Goal: Information Seeking & Learning: Learn about a topic

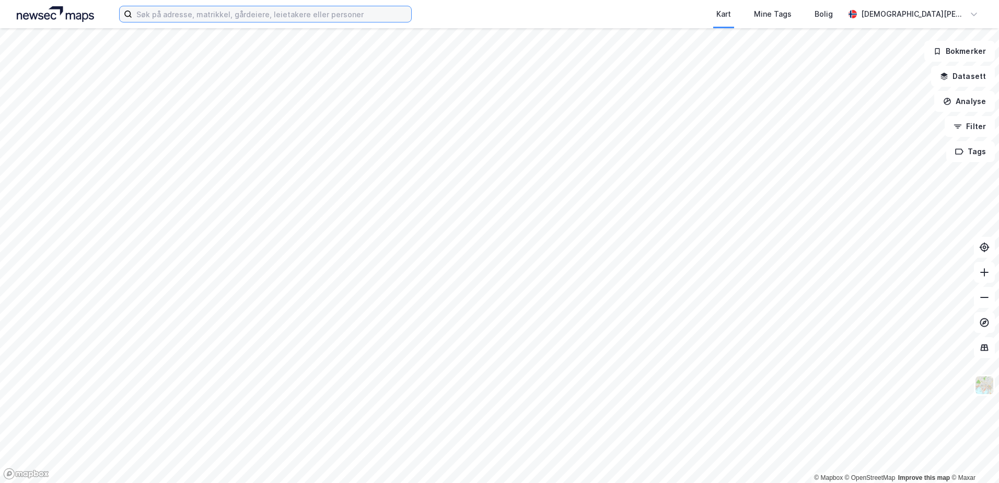
click at [177, 10] on input at bounding box center [271, 14] width 279 height 16
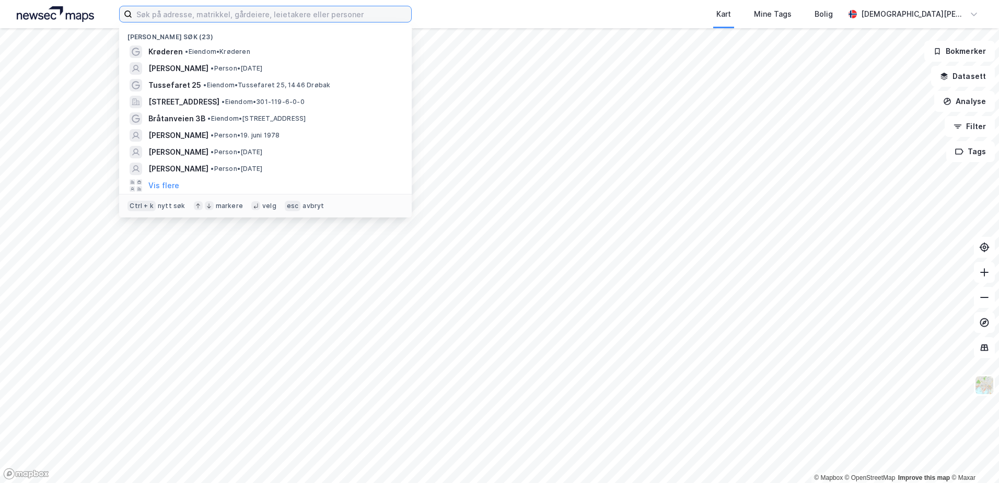
paste input "Rossmollgata 86"
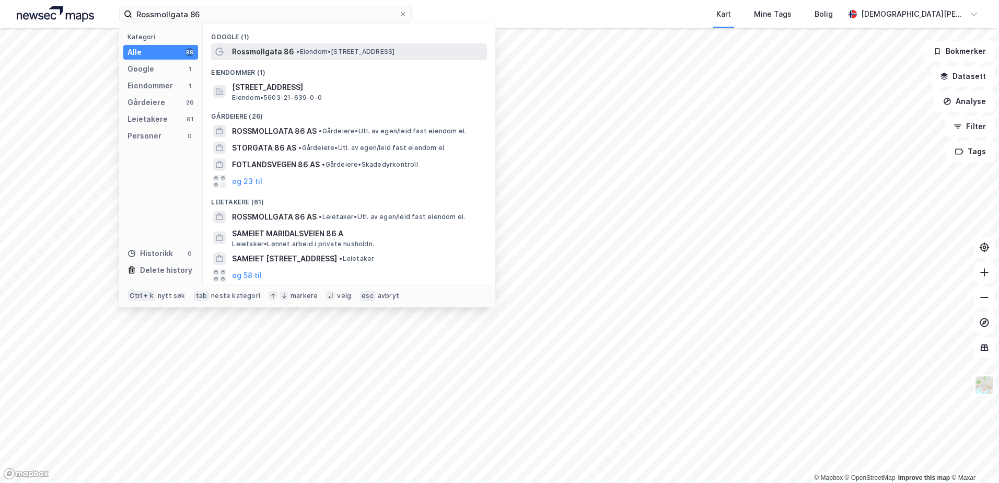
click at [252, 50] on span "Rossmollgata 86" at bounding box center [263, 51] width 62 height 13
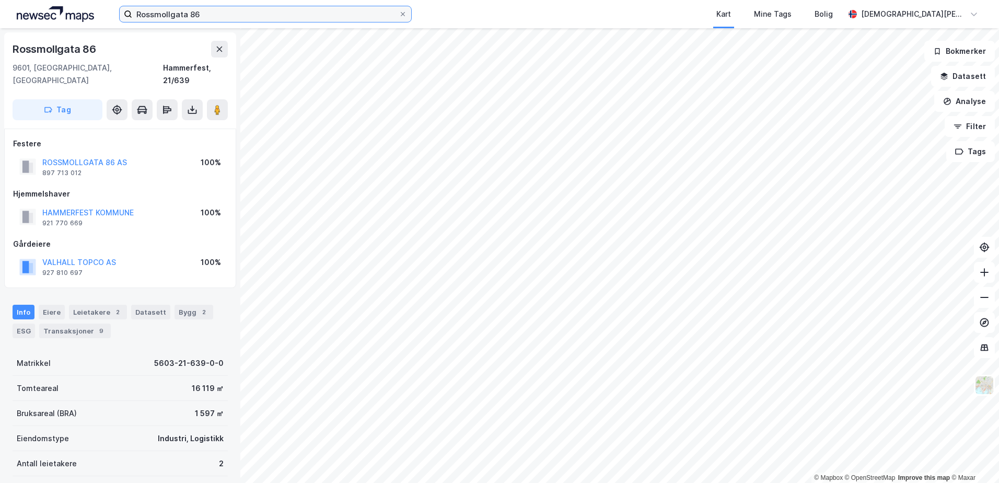
click at [213, 18] on input "Rossmollgata 86" at bounding box center [265, 14] width 267 height 16
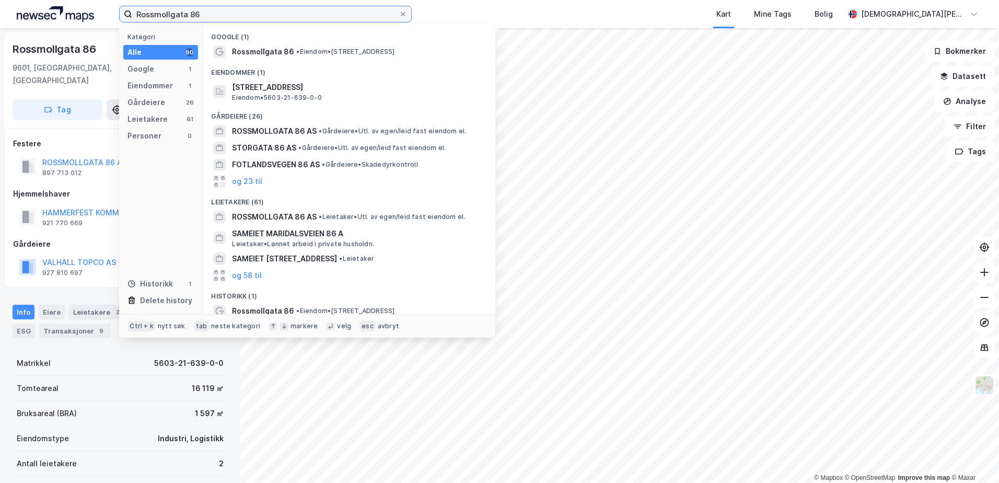
click at [213, 18] on input "Rossmollgata 86" at bounding box center [265, 14] width 267 height 16
paste input "Bajitgorži 158"
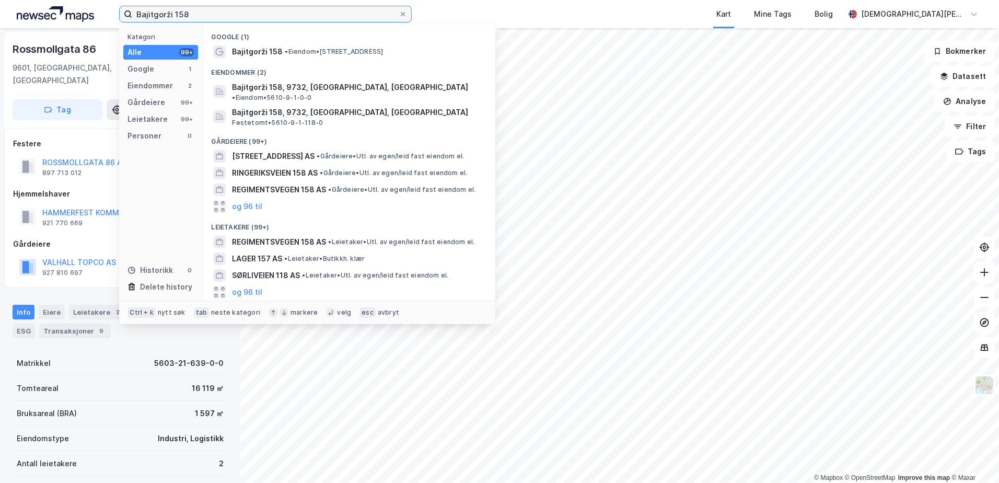
type input "Bajitgorži 158"
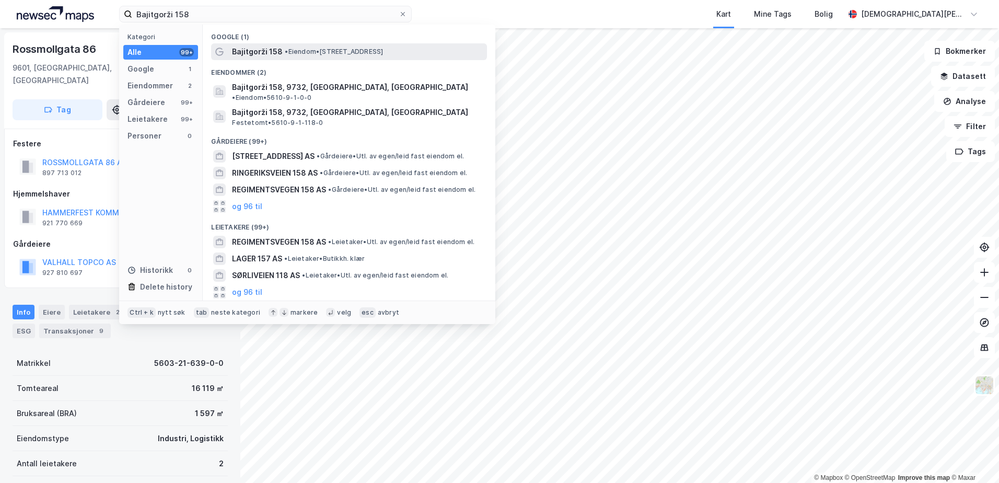
click at [242, 54] on span "Bajitgorži 158" at bounding box center [257, 51] width 51 height 13
